Goal: Check status

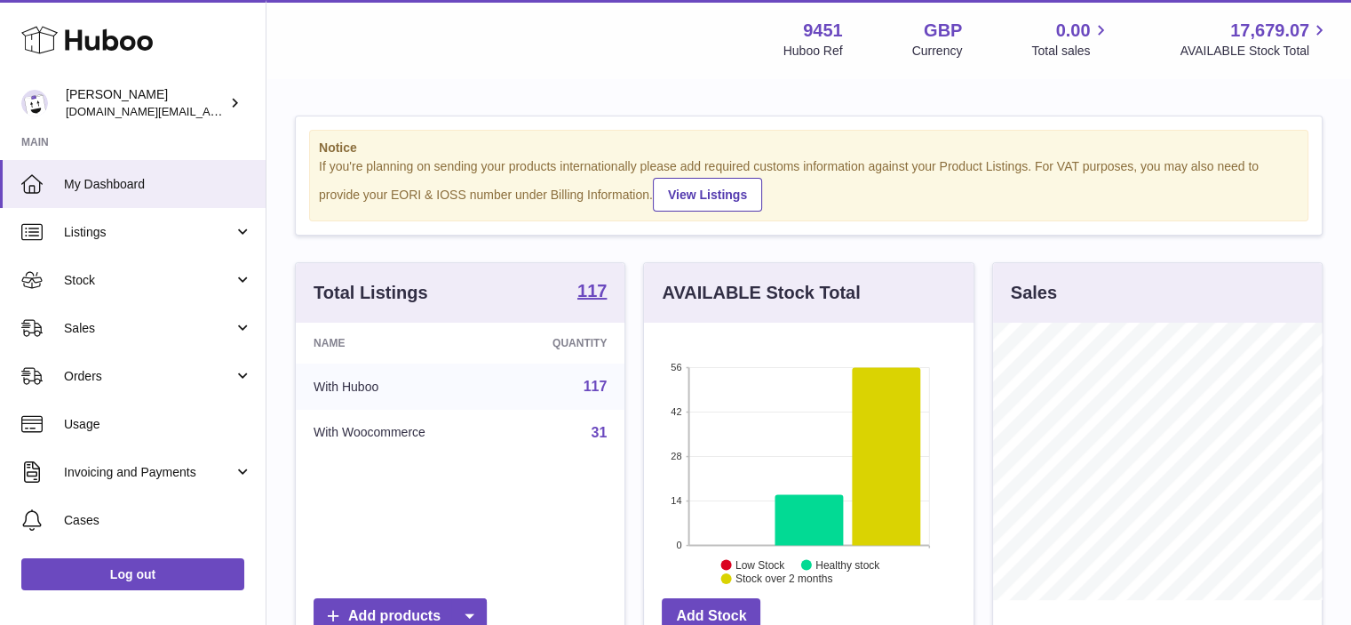
scroll to position [277, 333]
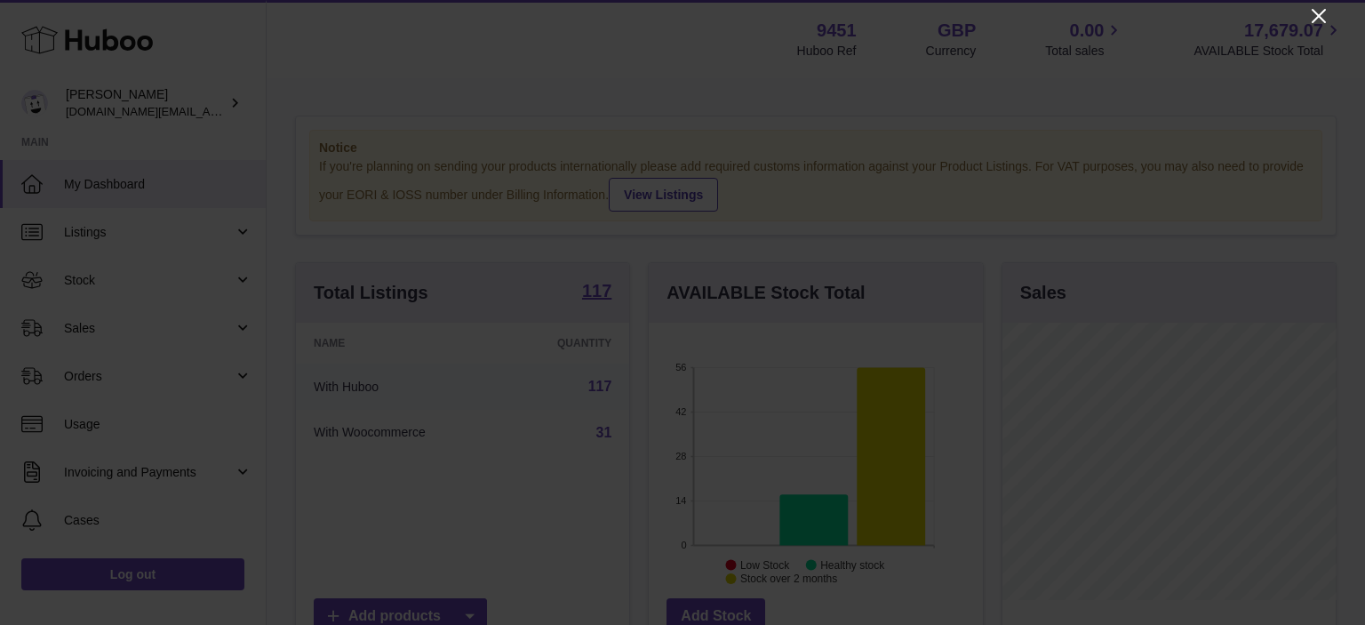
click at [1319, 16] on icon "Close" at bounding box center [1318, 16] width 14 height 14
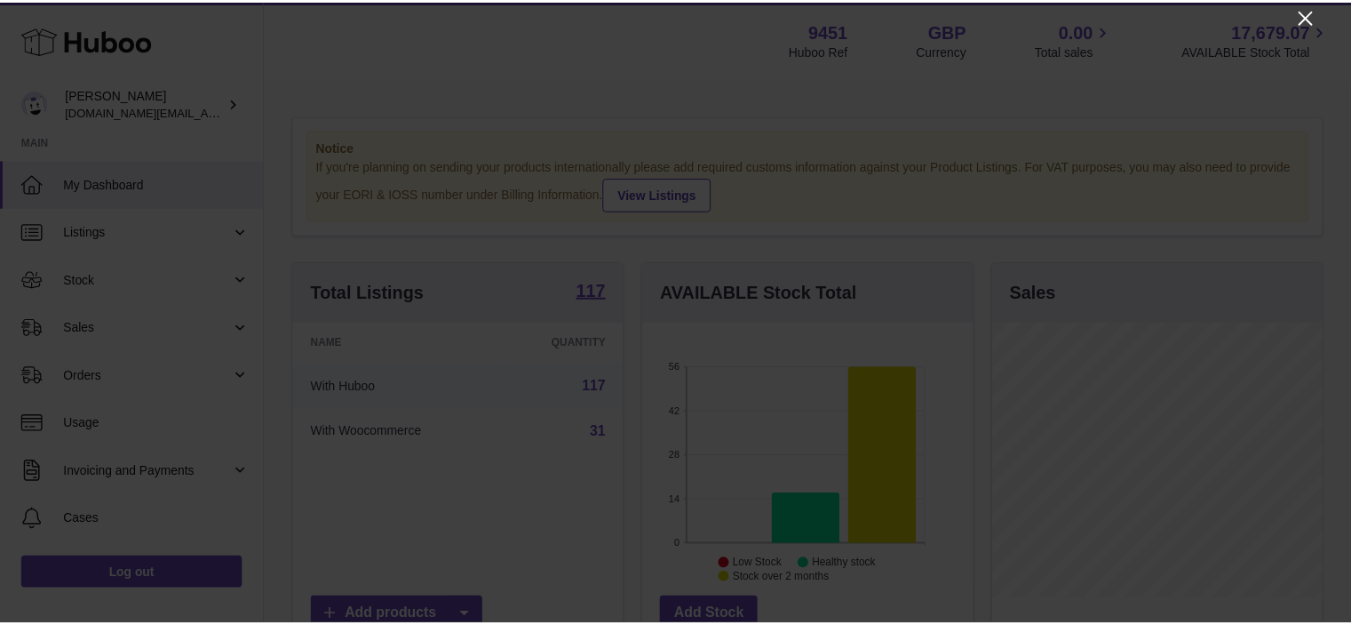
scroll to position [888130, 888078]
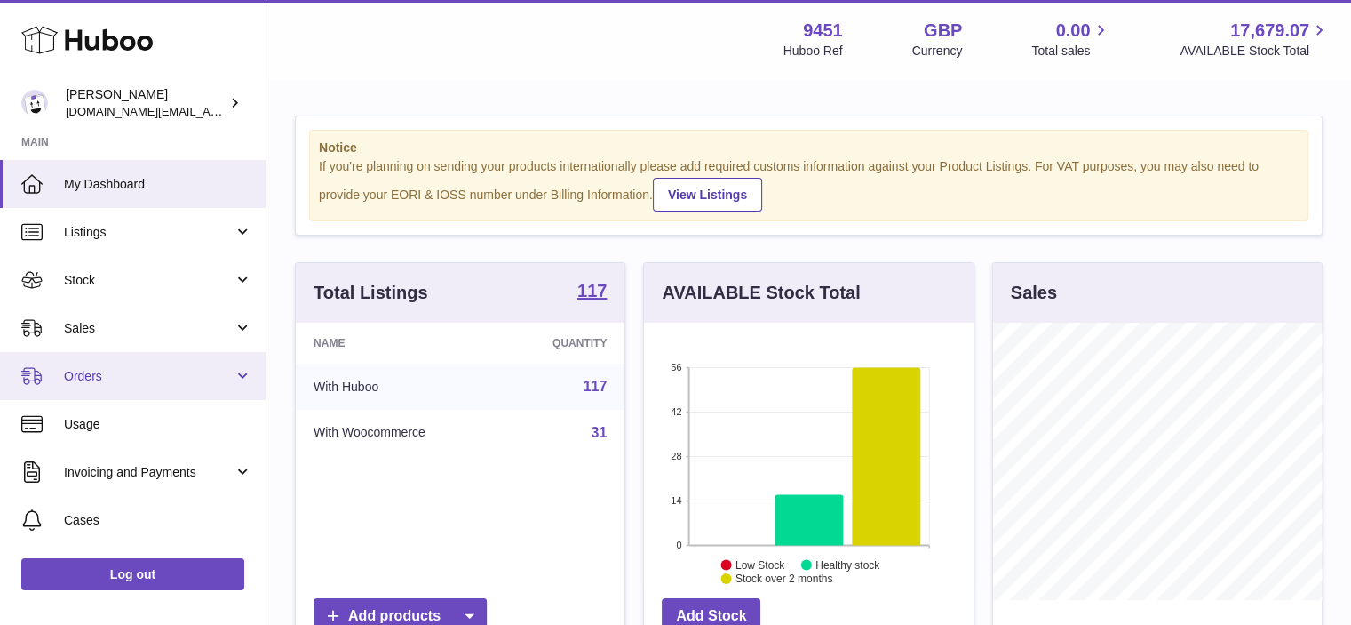
click at [221, 374] on span "Orders" at bounding box center [149, 376] width 170 height 17
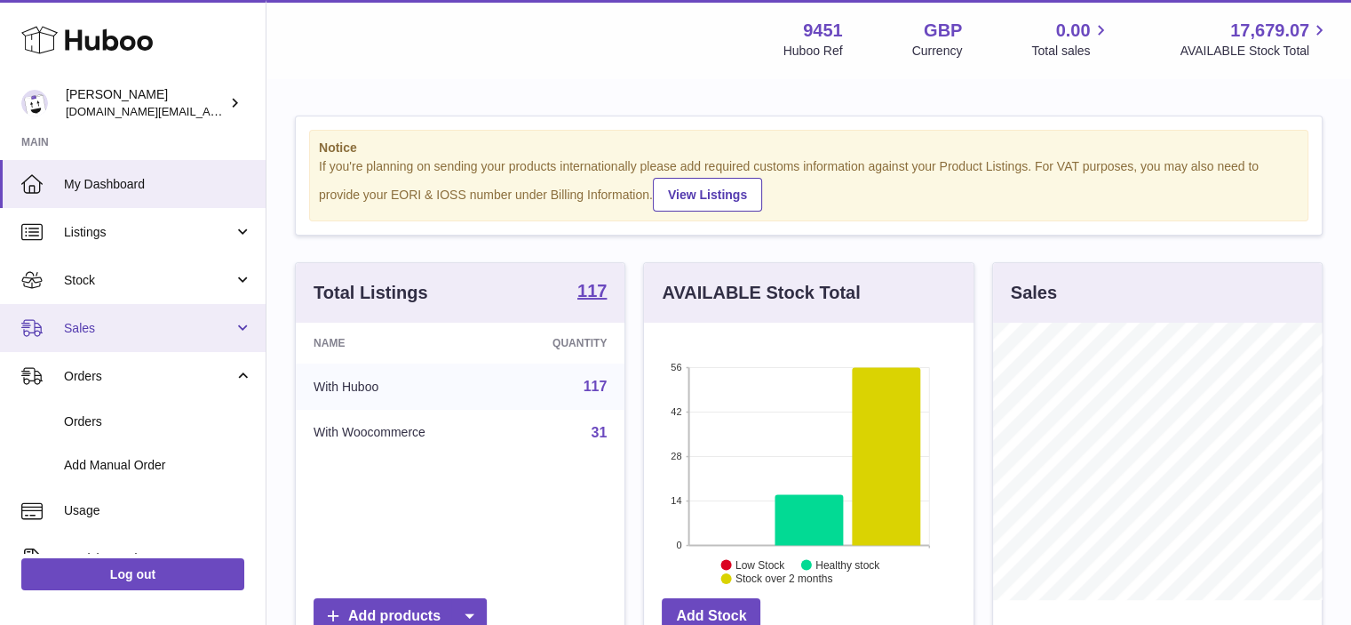
click at [233, 339] on link "Sales" at bounding box center [133, 328] width 266 height 48
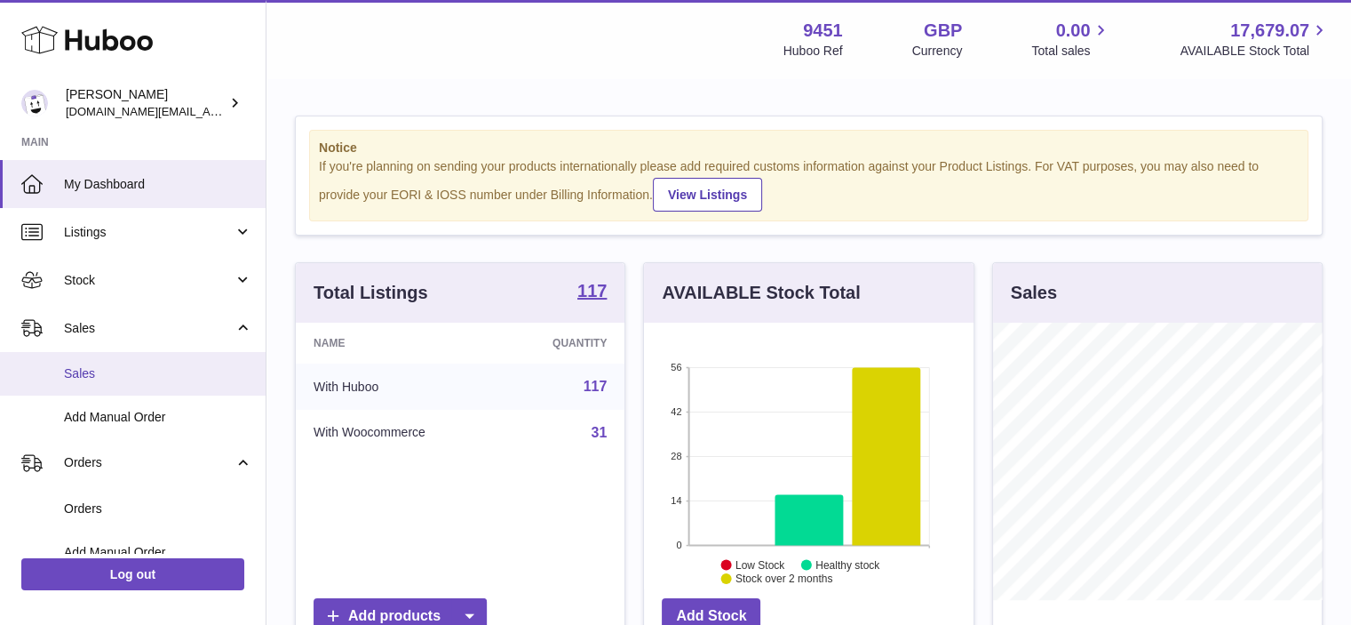
click at [178, 373] on span "Sales" at bounding box center [158, 373] width 188 height 17
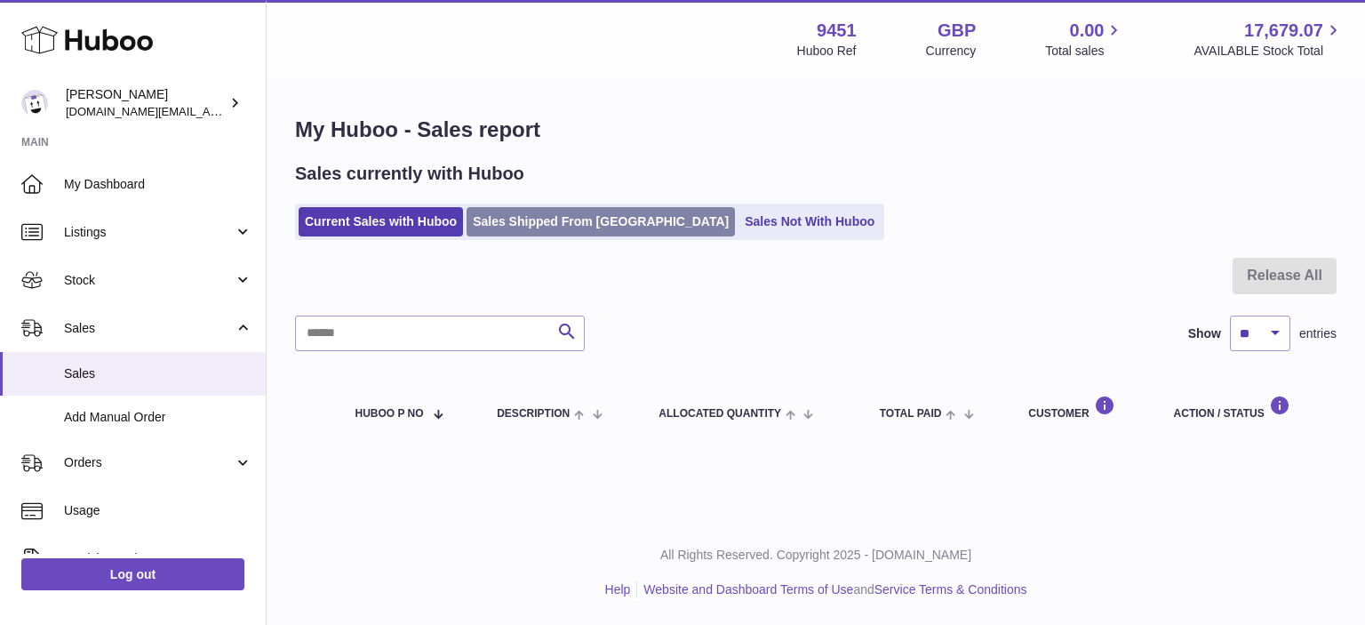
click at [575, 219] on link "Sales Shipped From [GEOGRAPHIC_DATA]" at bounding box center [600, 221] width 268 height 29
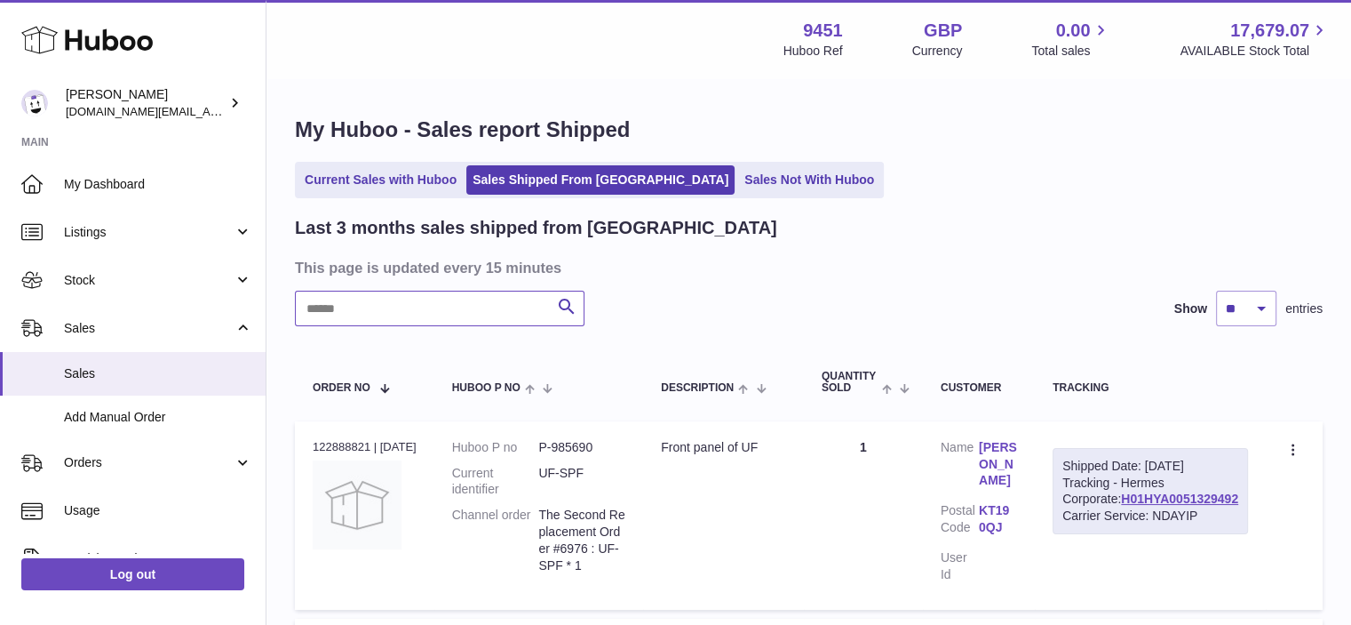
click at [387, 309] on input "text" at bounding box center [440, 309] width 290 height 36
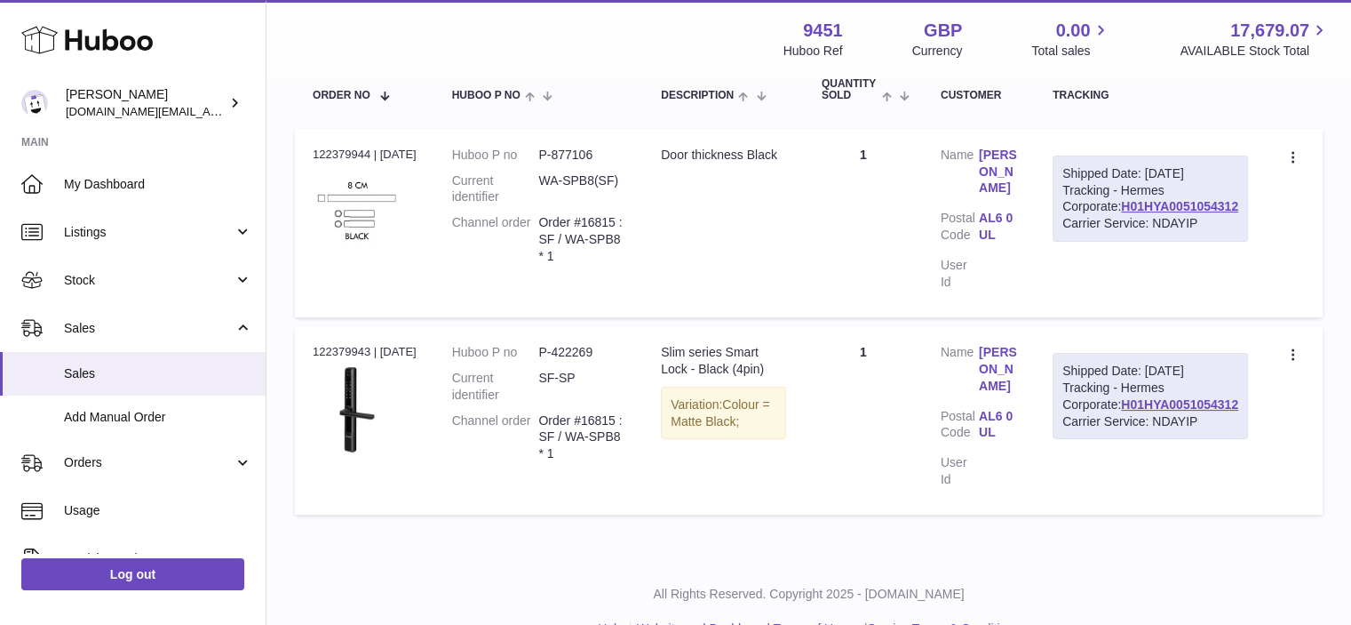
scroll to position [332, 0]
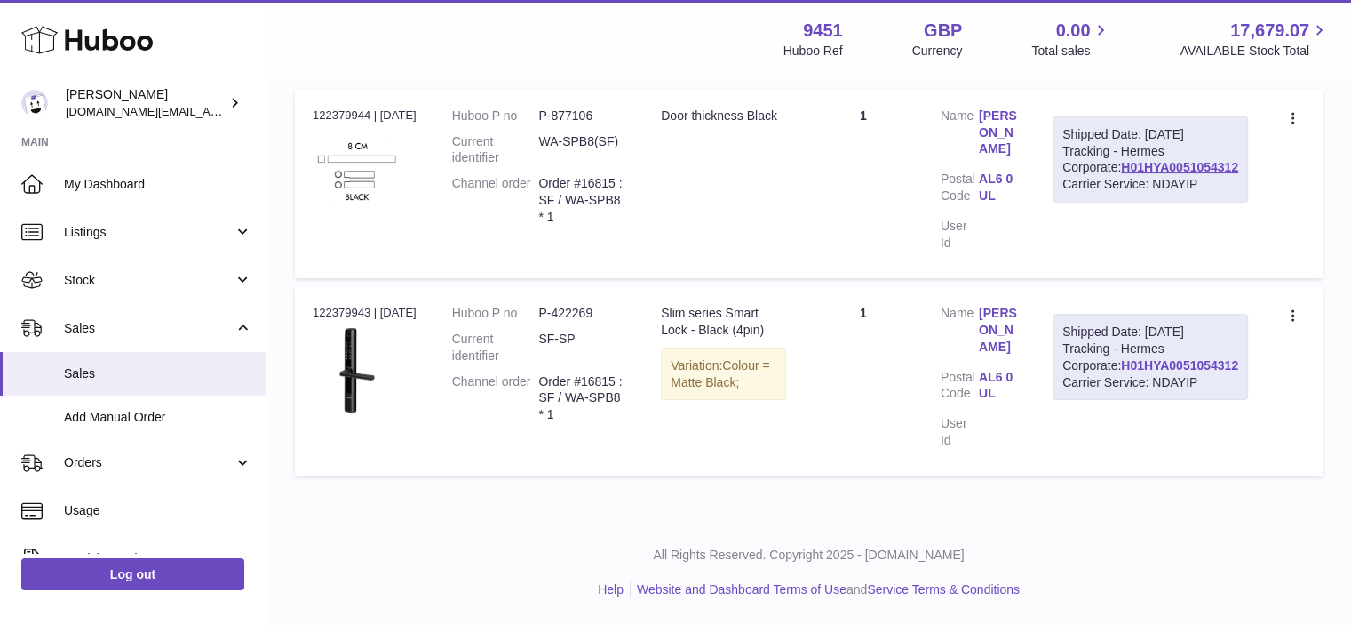
type input "*****"
click at [1212, 372] on link "H01HYA0051054312" at bounding box center [1179, 365] width 117 height 14
click at [1201, 174] on link "H01HYA0051054312" at bounding box center [1179, 167] width 117 height 14
